Goal: Information Seeking & Learning: Learn about a topic

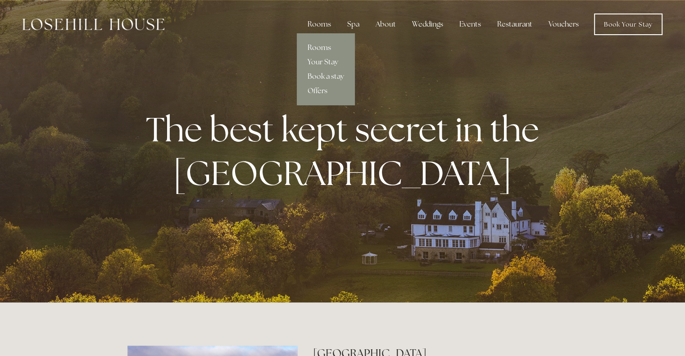
click at [320, 45] on link "Rooms" at bounding box center [326, 48] width 58 height 14
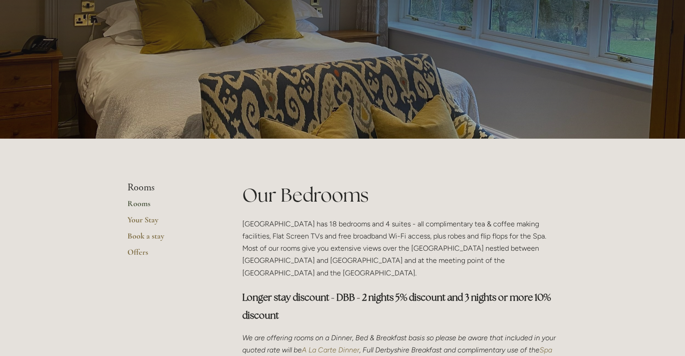
scroll to position [45, 0]
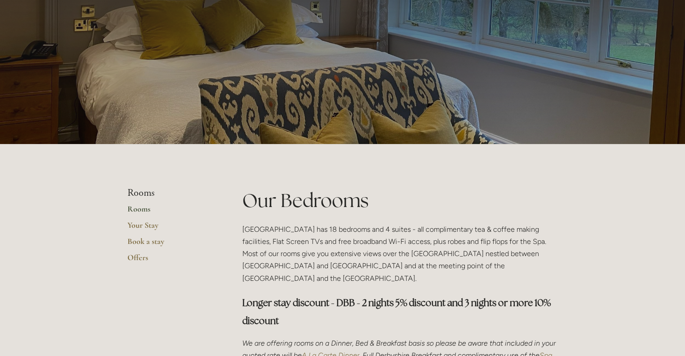
click at [140, 205] on link "Rooms" at bounding box center [171, 212] width 86 height 16
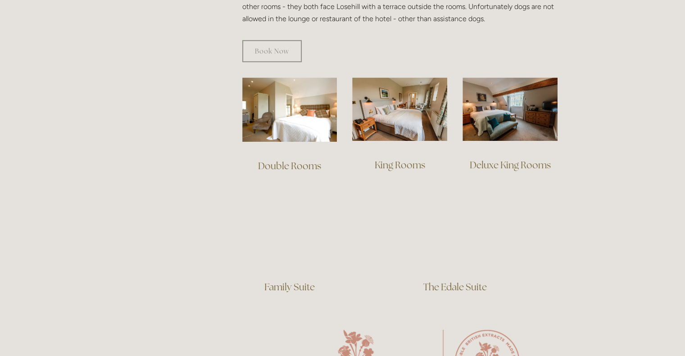
scroll to position [586, 0]
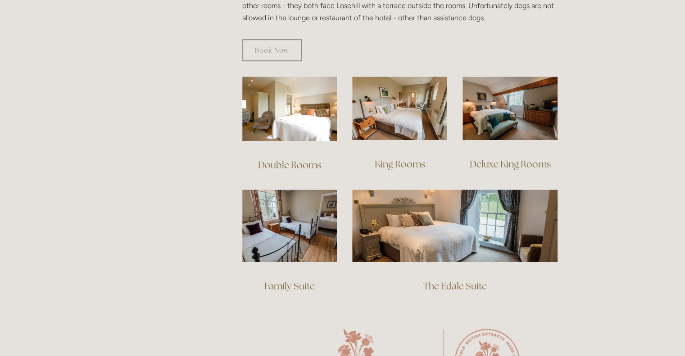
click at [398, 158] on link "King Rooms" at bounding box center [400, 164] width 50 height 12
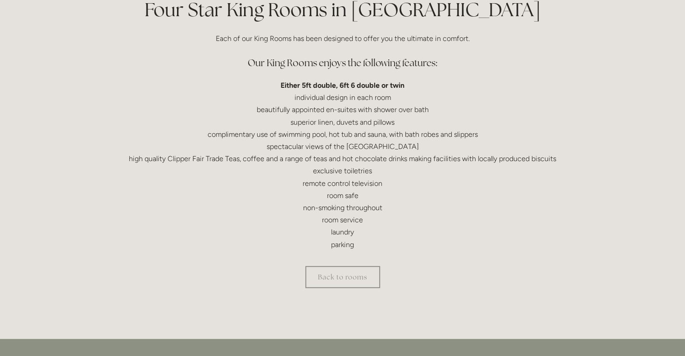
scroll to position [315, 0]
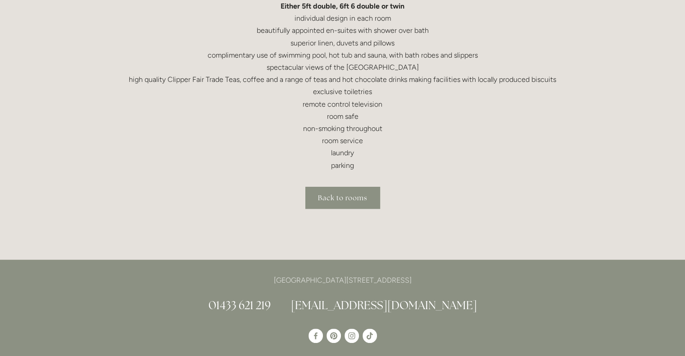
click at [344, 194] on link "Back to rooms" at bounding box center [342, 198] width 75 height 22
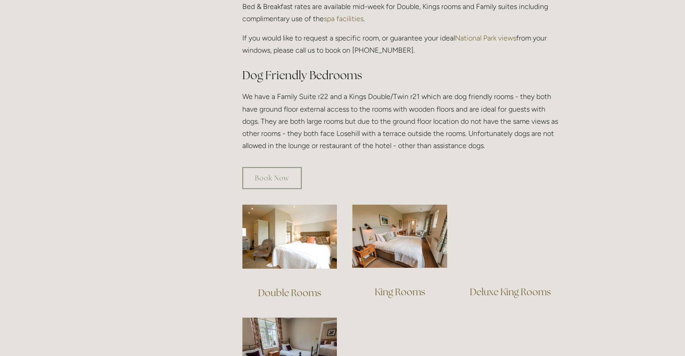
scroll to position [496, 0]
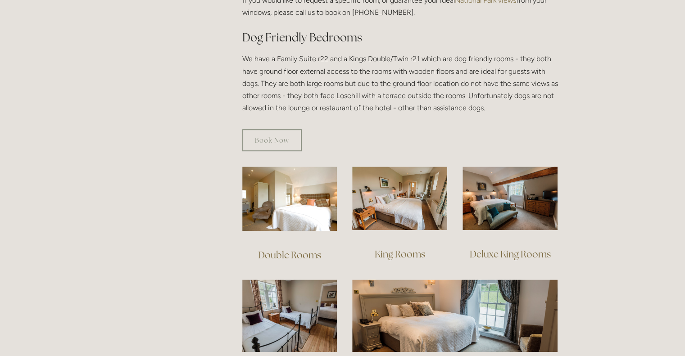
click at [506, 248] on link "Deluxe King Rooms" at bounding box center [510, 254] width 81 height 12
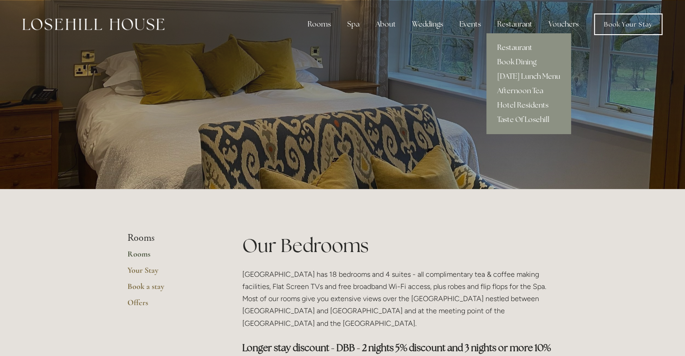
click at [517, 43] on link "Restaurant" at bounding box center [529, 48] width 85 height 14
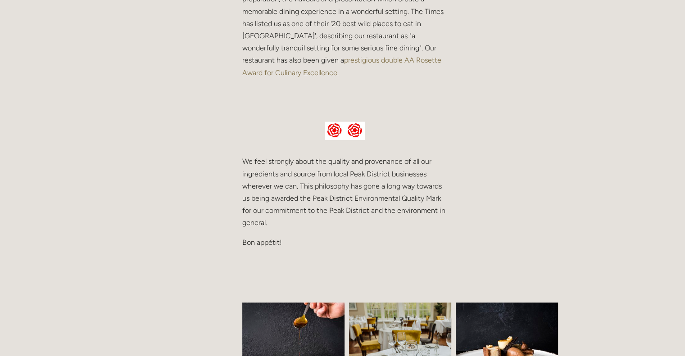
scroll to position [451, 0]
